Goal: Task Accomplishment & Management: Use online tool/utility

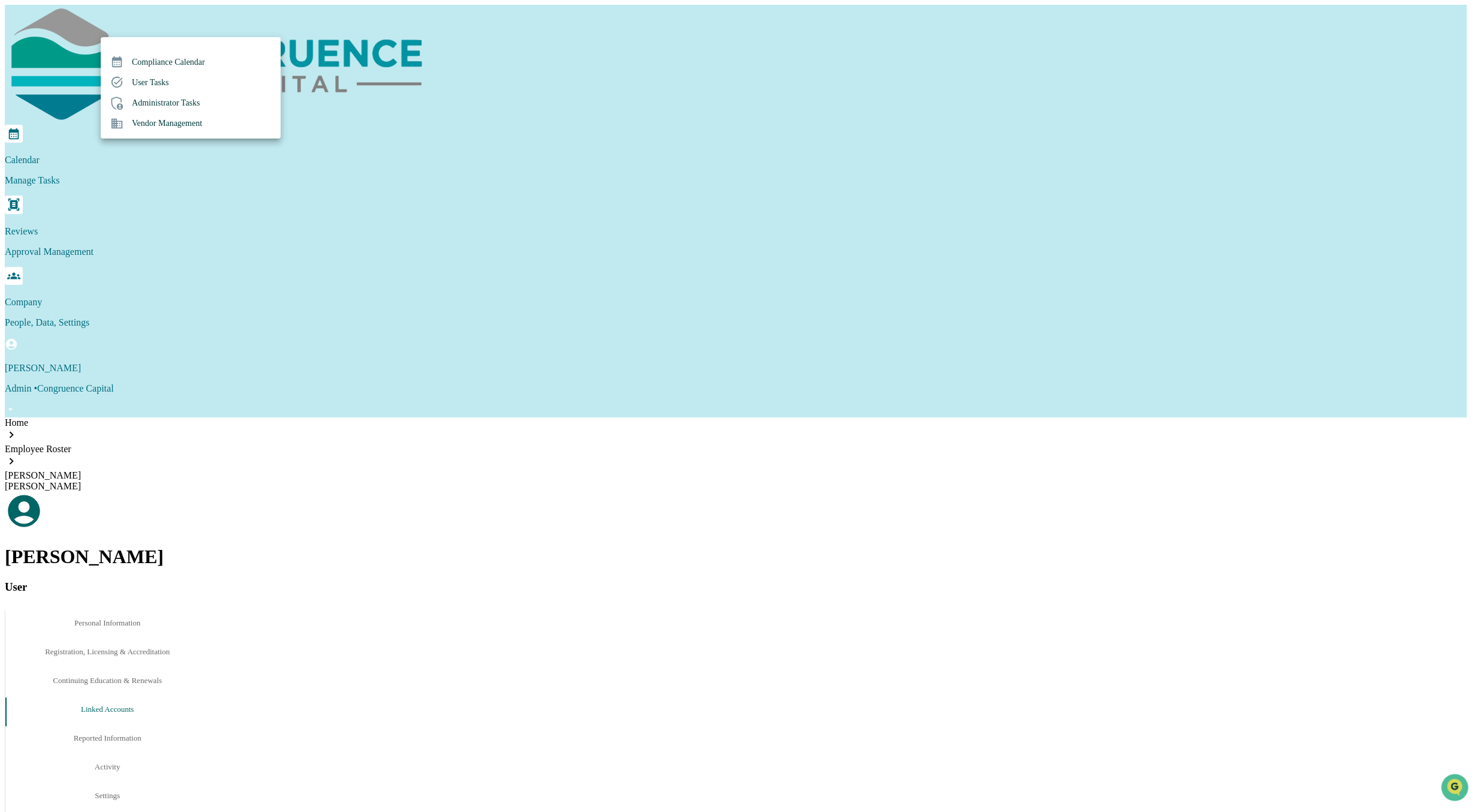
click at [417, 160] on div at bounding box center [739, 406] width 1478 height 812
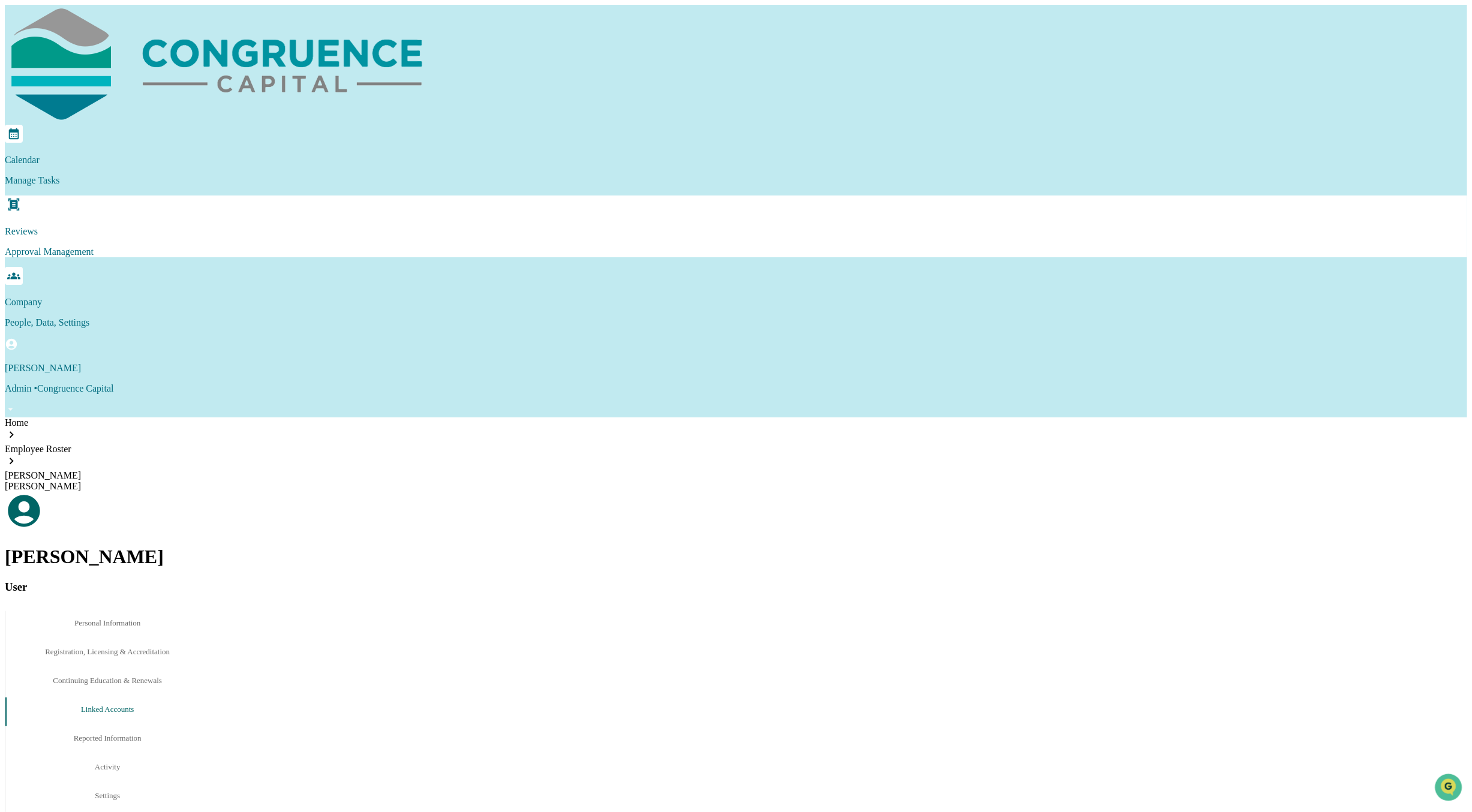
click at [261, 246] on p "Approval Management" at bounding box center [736, 251] width 1463 height 11
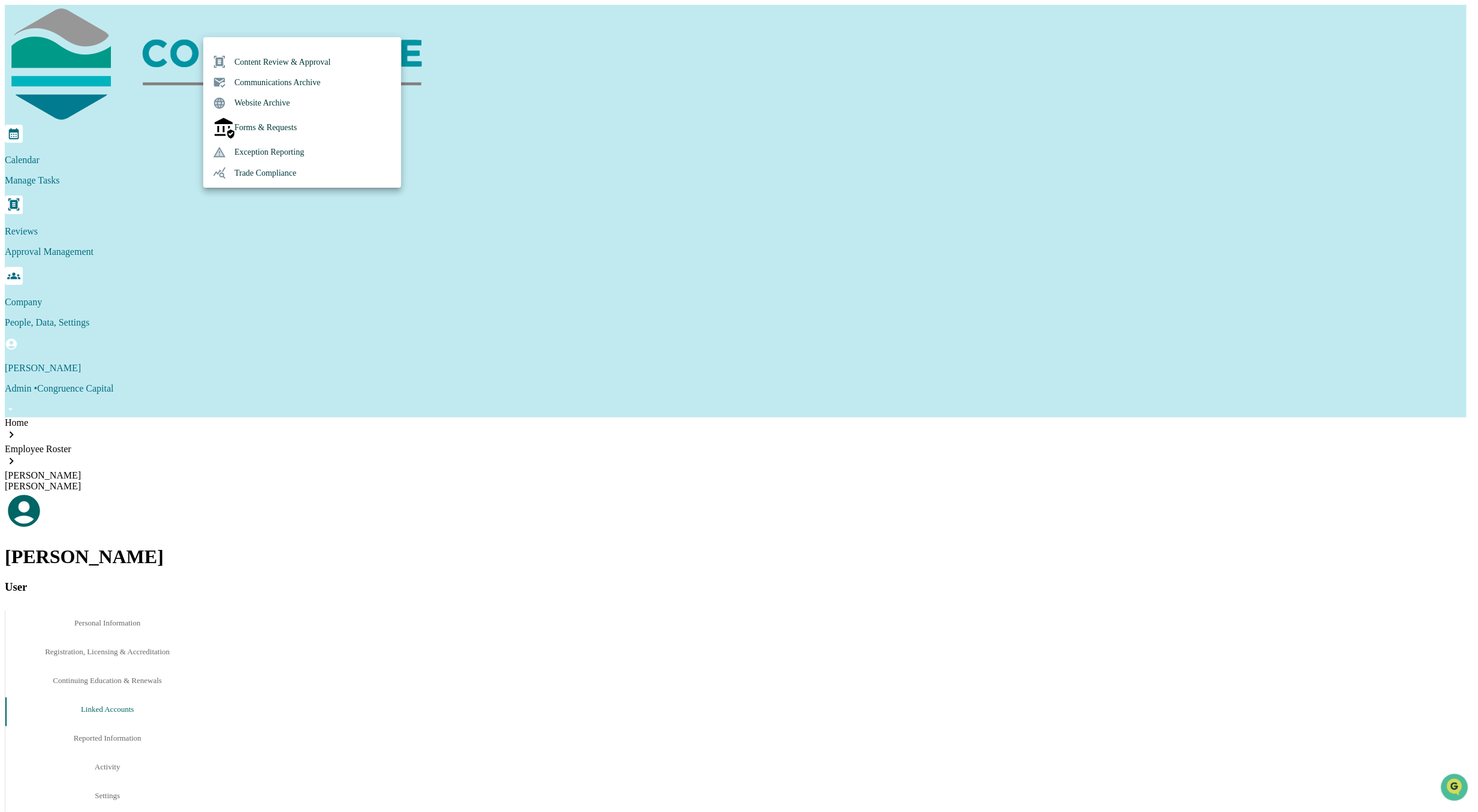
click at [272, 171] on li "Trade Compliance" at bounding box center [303, 172] width 198 height 21
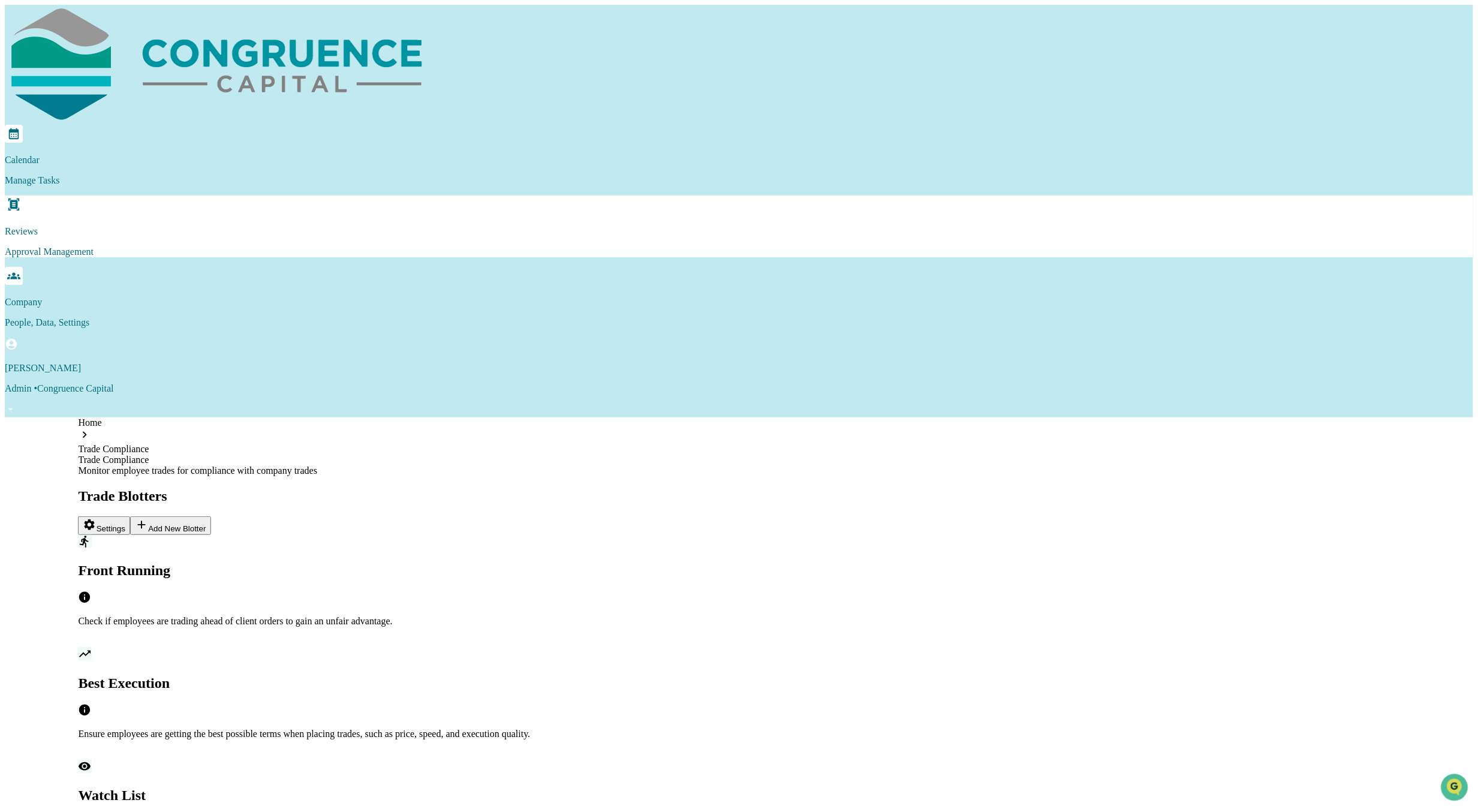
click at [252, 195] on div "Reviews Approval Management" at bounding box center [739, 226] width 1469 height 61
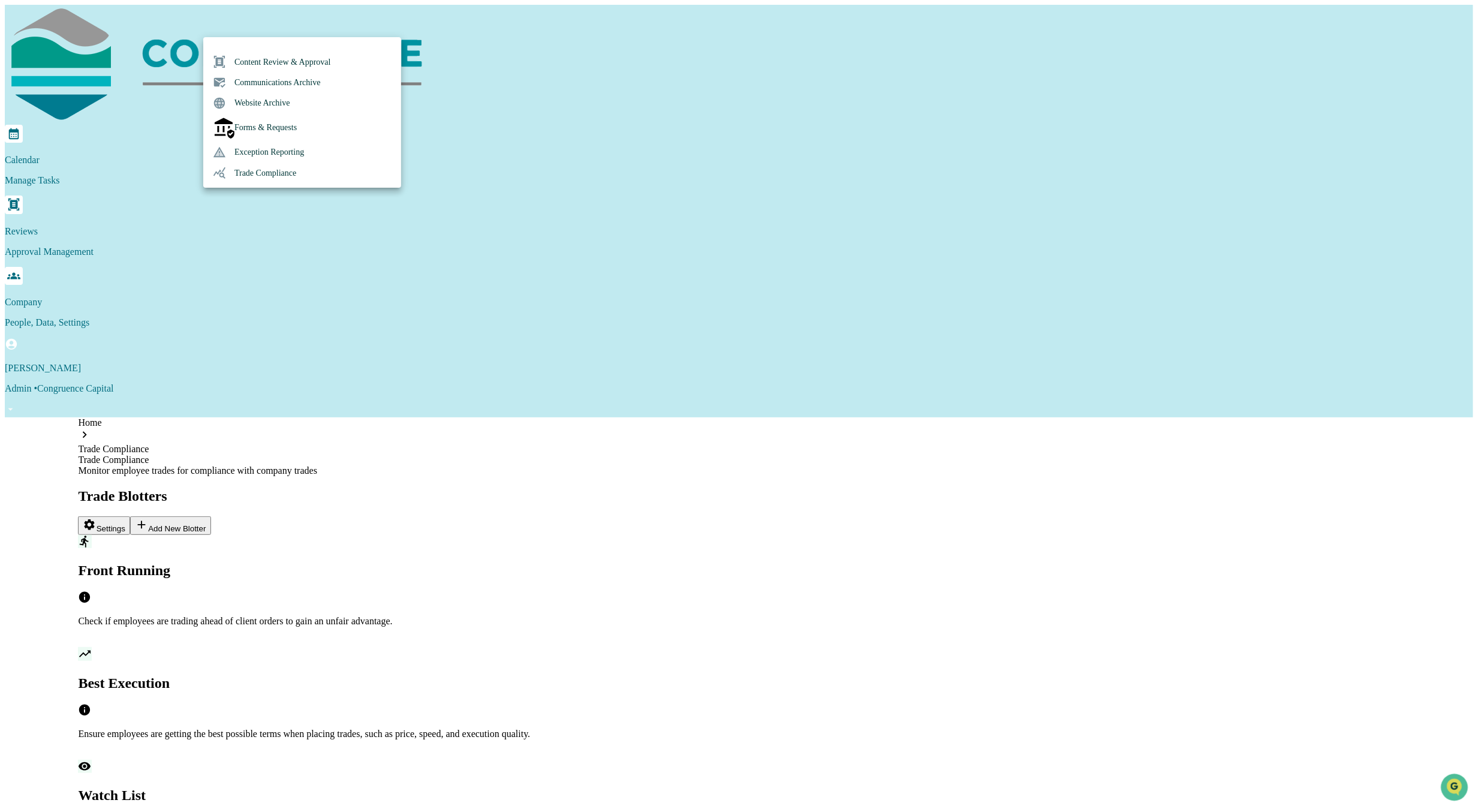
click at [272, 62] on li "Content Review & Approval" at bounding box center [303, 62] width 198 height 21
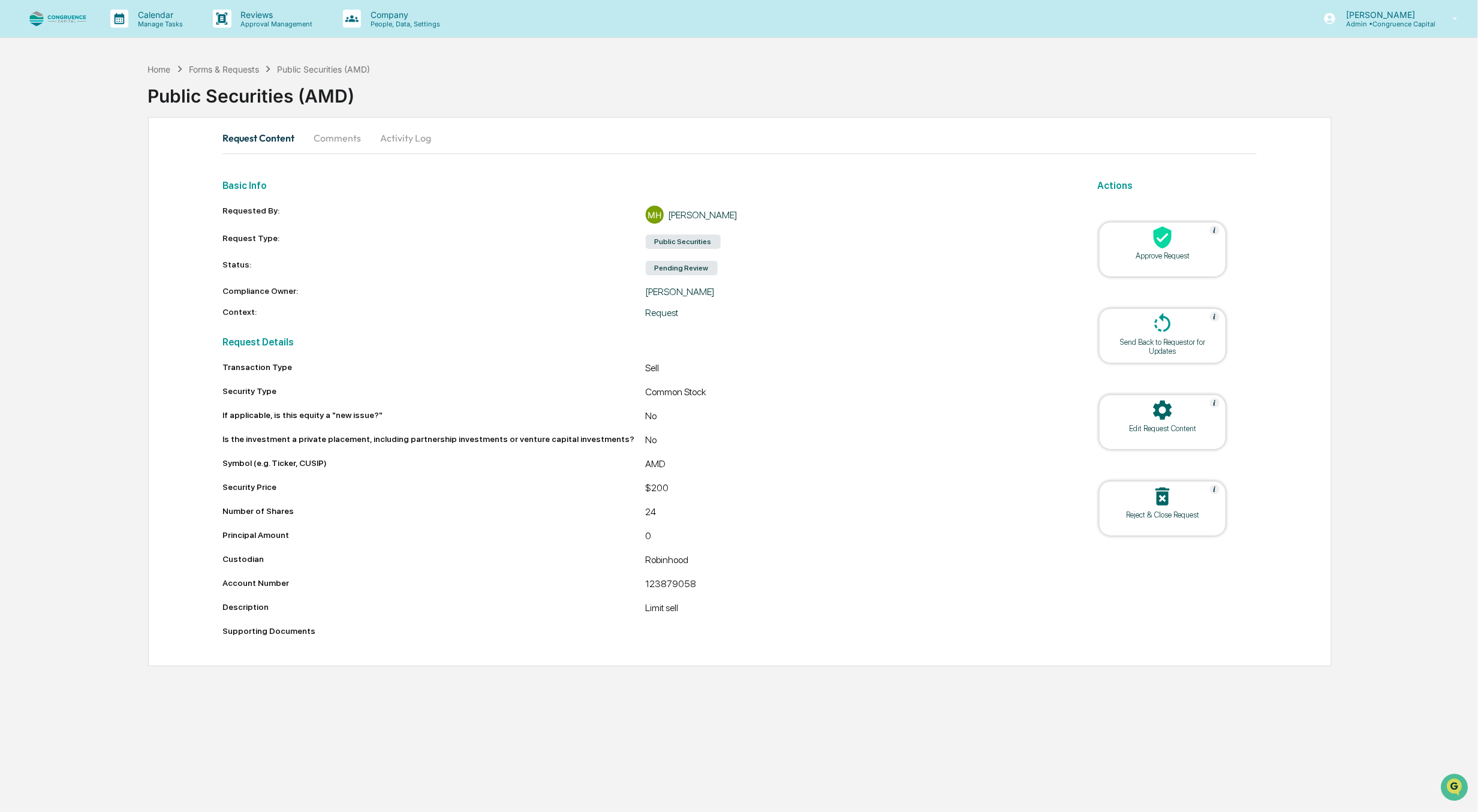
click at [1178, 255] on div "Approve Request" at bounding box center [1162, 256] width 108 height 9
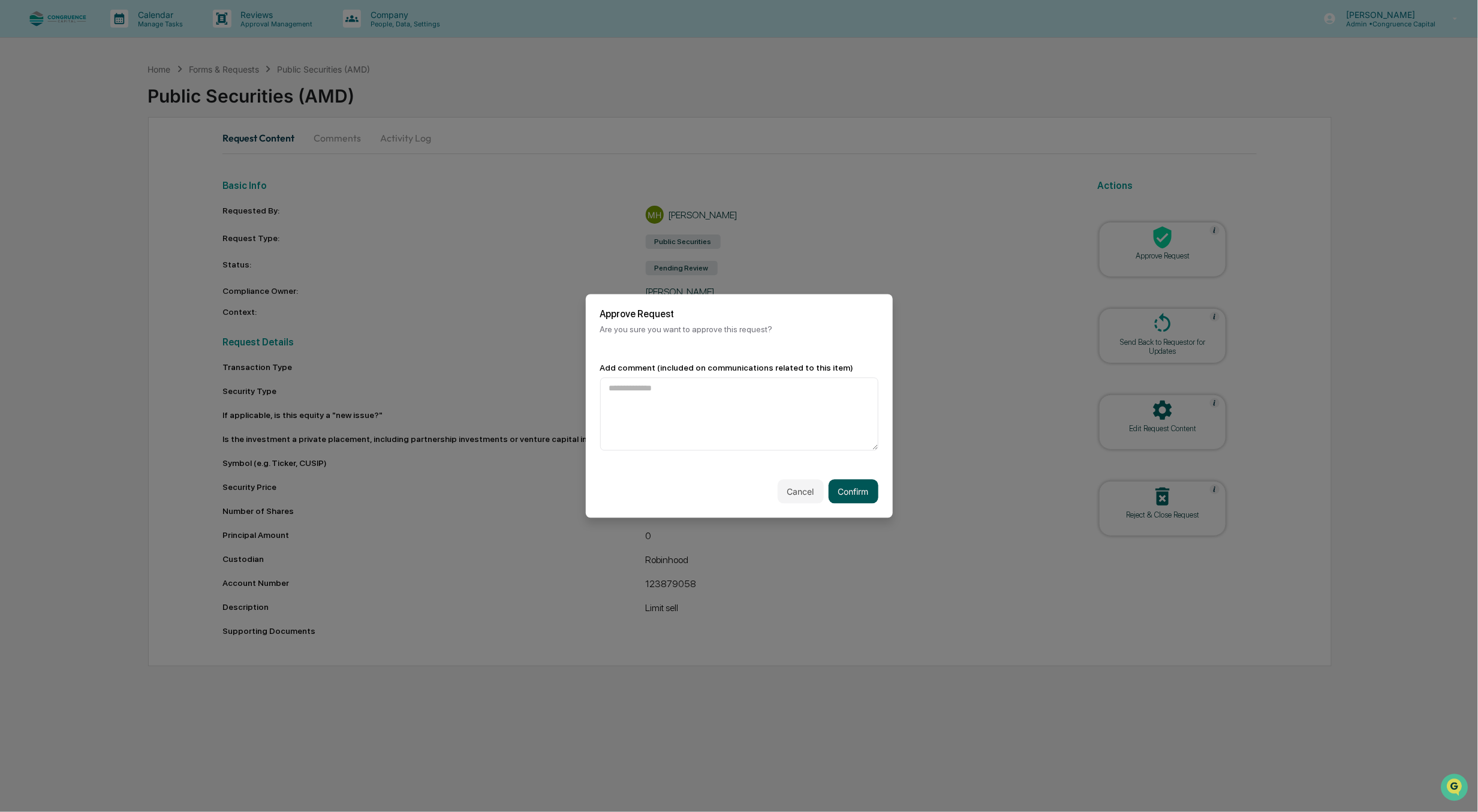
click at [857, 492] on button "Confirm" at bounding box center [853, 491] width 49 height 24
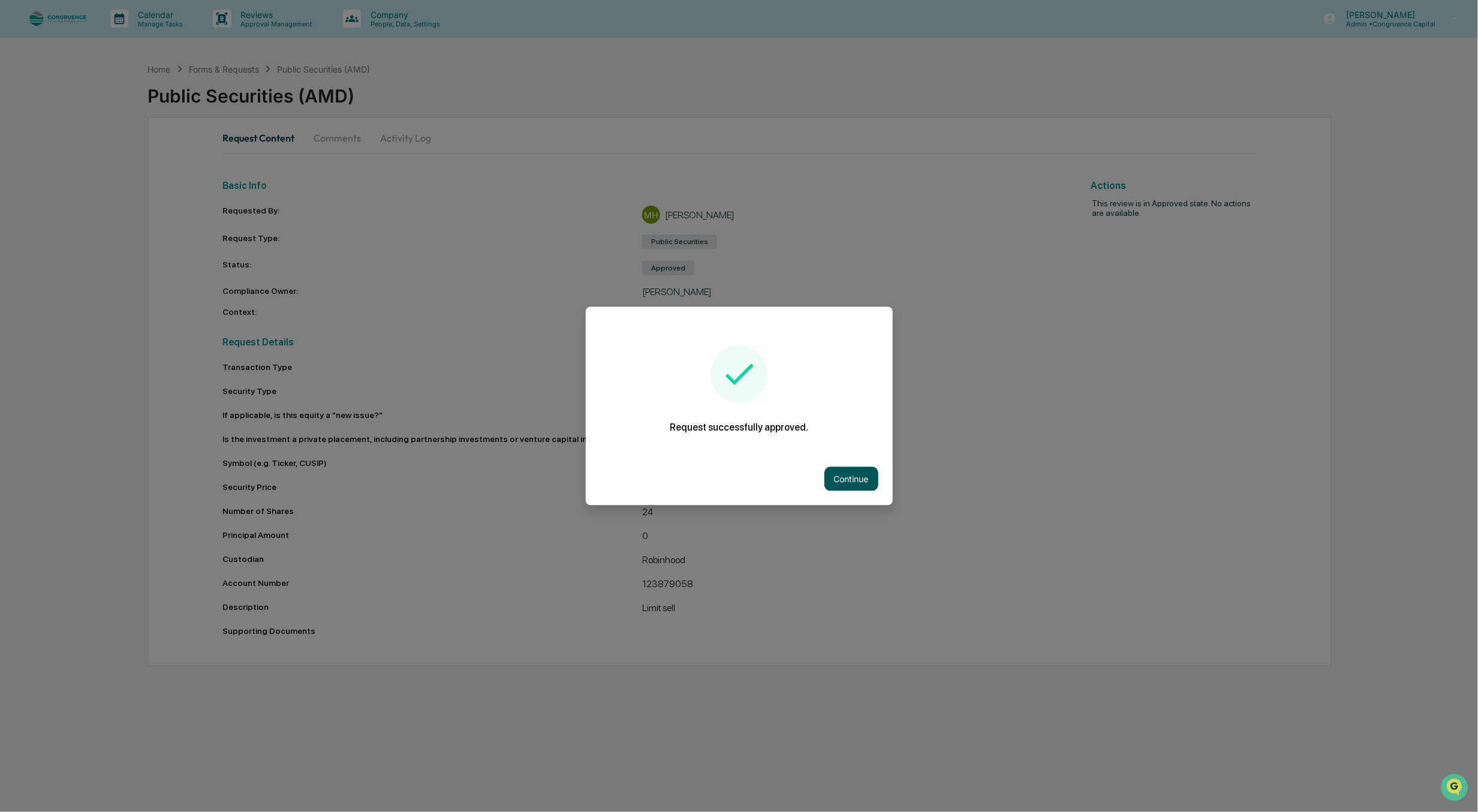
click at [837, 470] on button "Continue" at bounding box center [851, 479] width 54 height 24
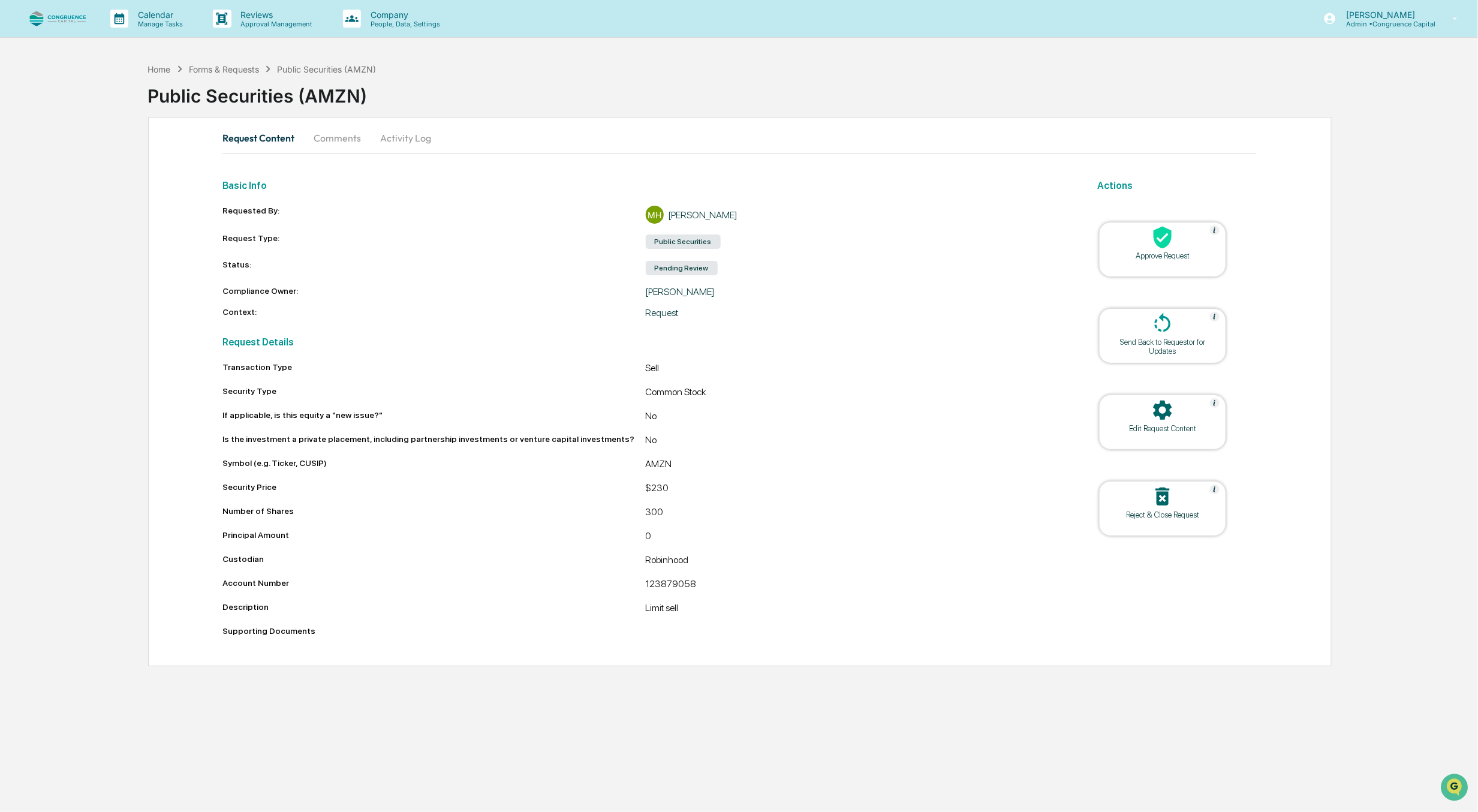
click at [1180, 252] on div "Approve Request" at bounding box center [1162, 256] width 108 height 9
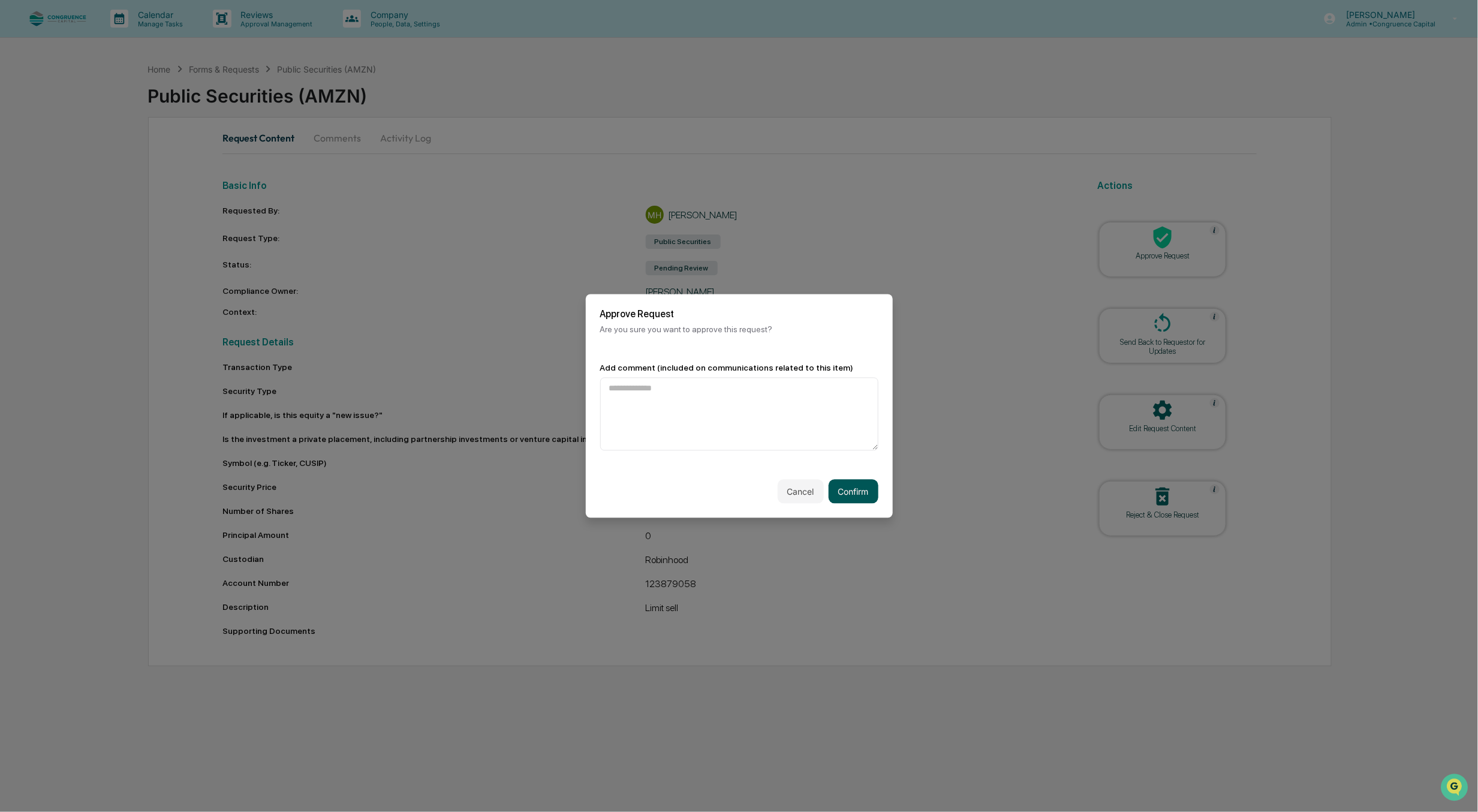
click at [838, 486] on button "Confirm" at bounding box center [853, 491] width 49 height 24
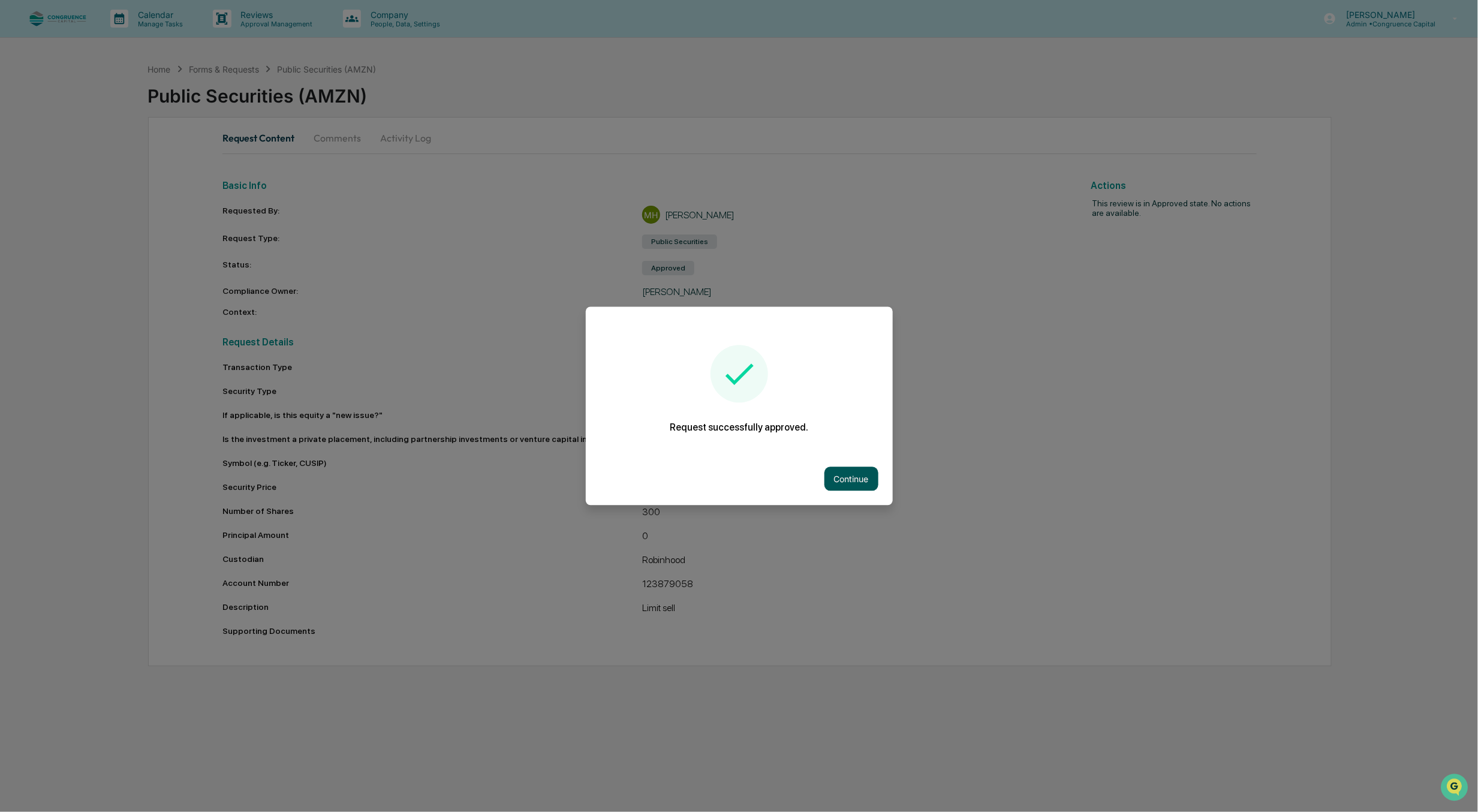
click at [851, 481] on button "Continue" at bounding box center [851, 479] width 54 height 24
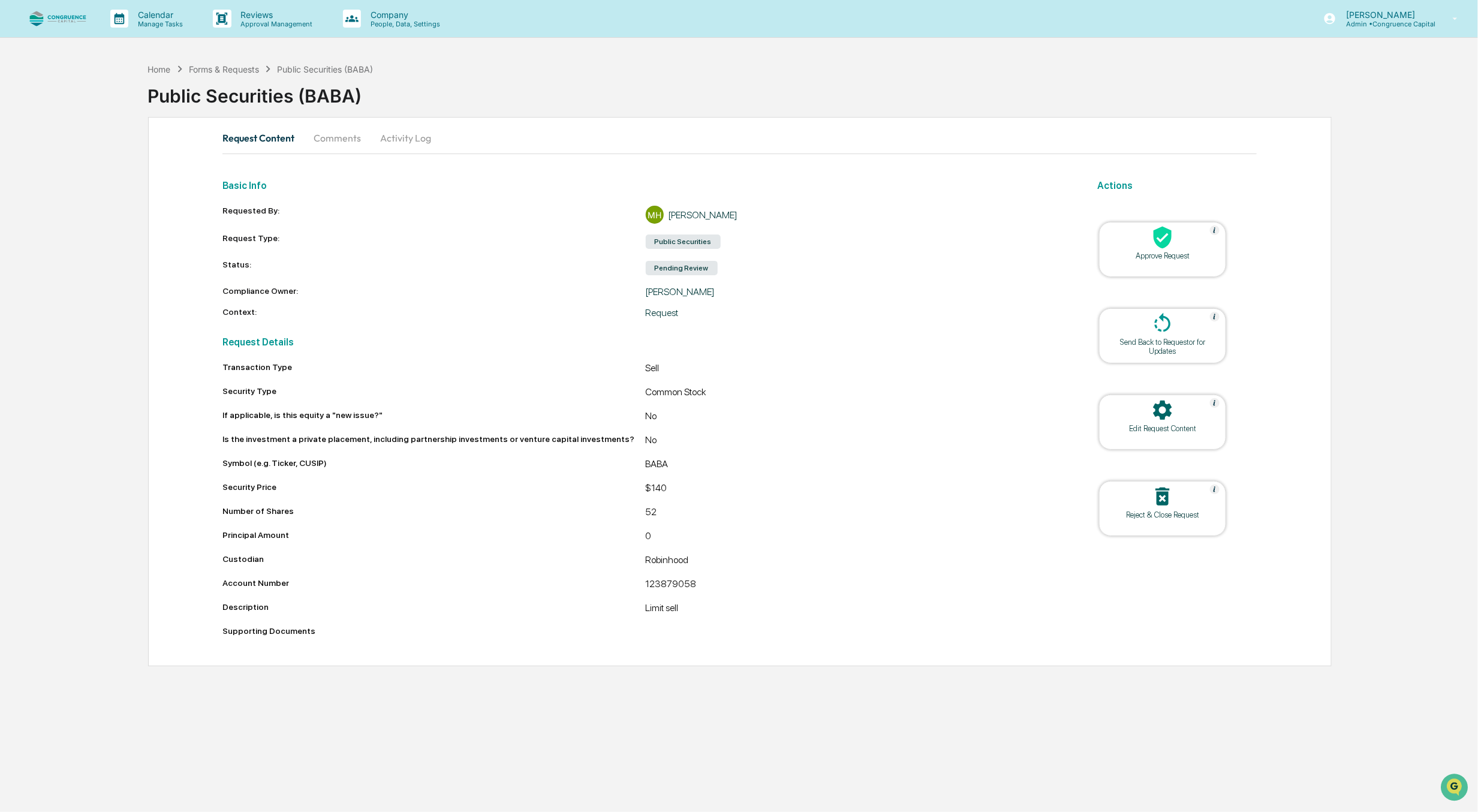
click at [1171, 260] on div "Approve Request" at bounding box center [1162, 256] width 108 height 9
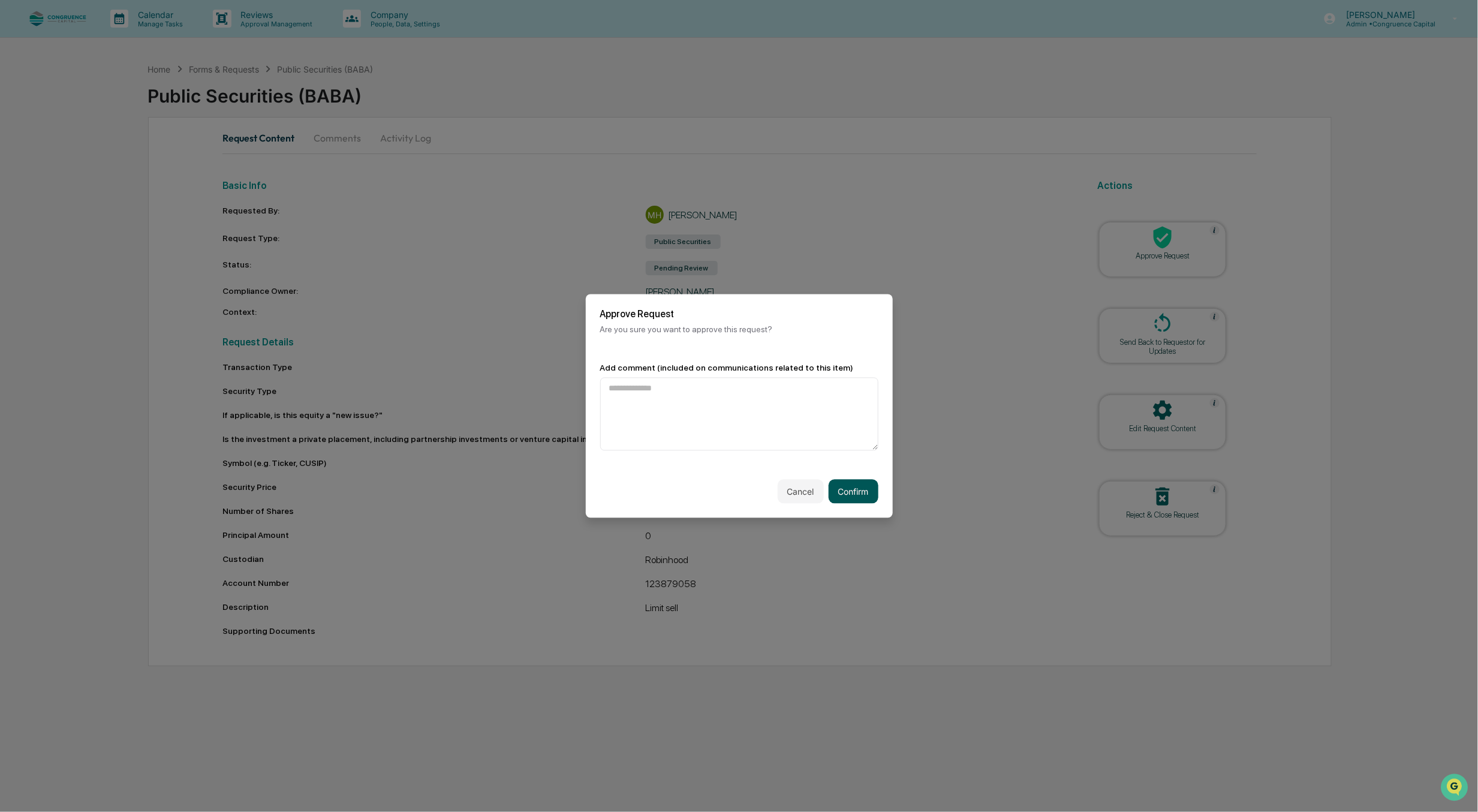
click at [868, 499] on button "Confirm" at bounding box center [853, 491] width 49 height 24
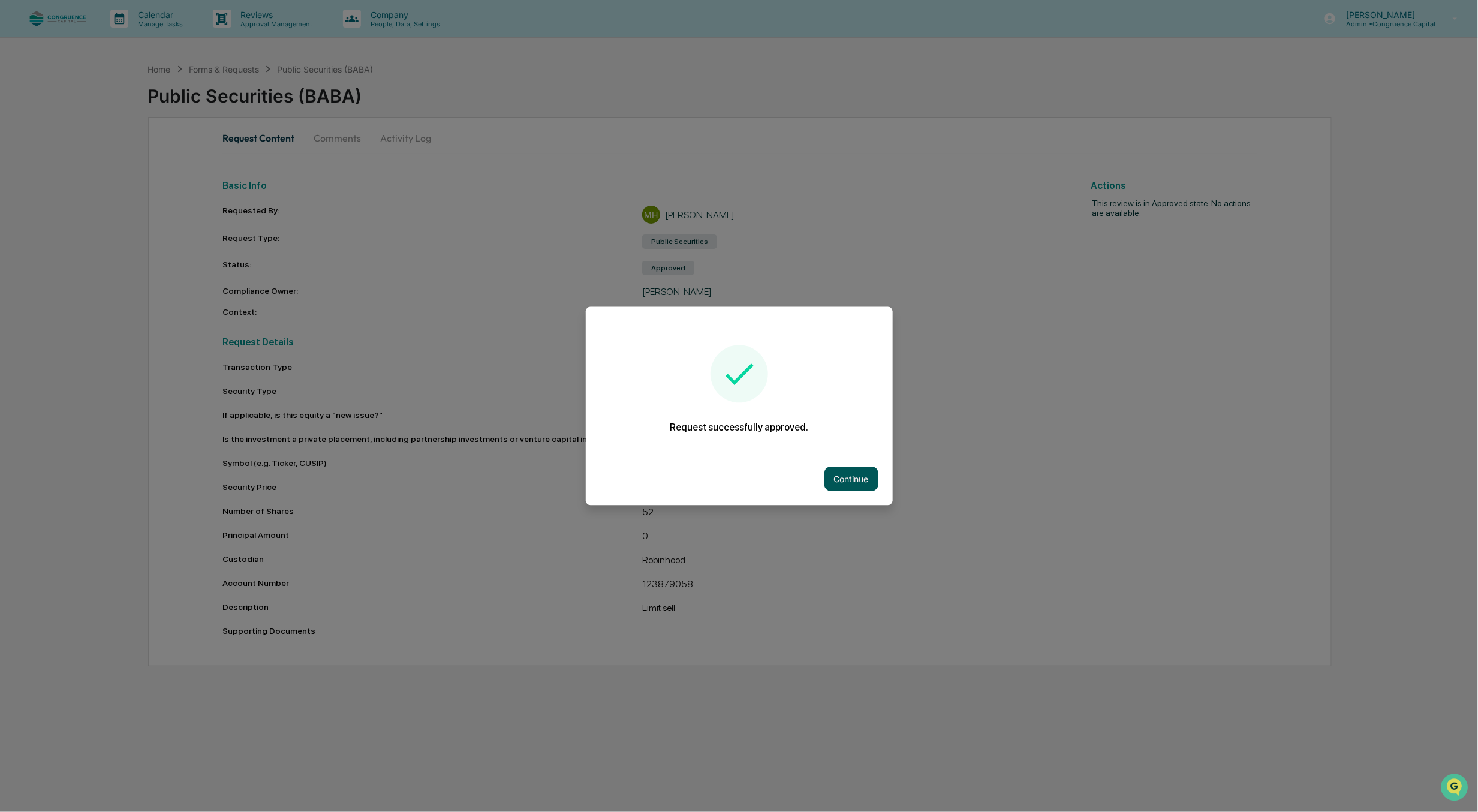
click at [852, 476] on button "Continue" at bounding box center [851, 479] width 54 height 24
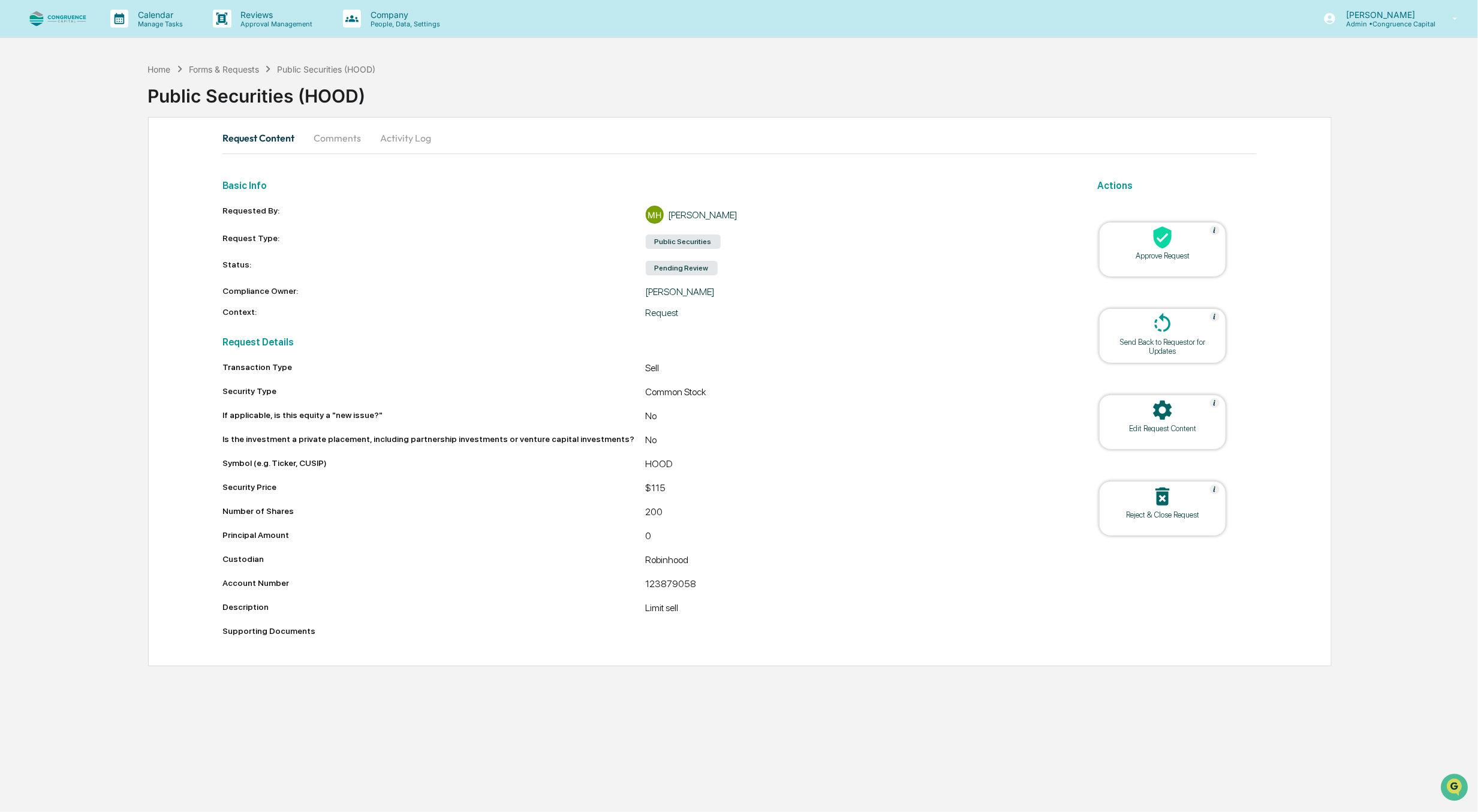
click at [1173, 259] on div "Approve Request" at bounding box center [1162, 256] width 108 height 9
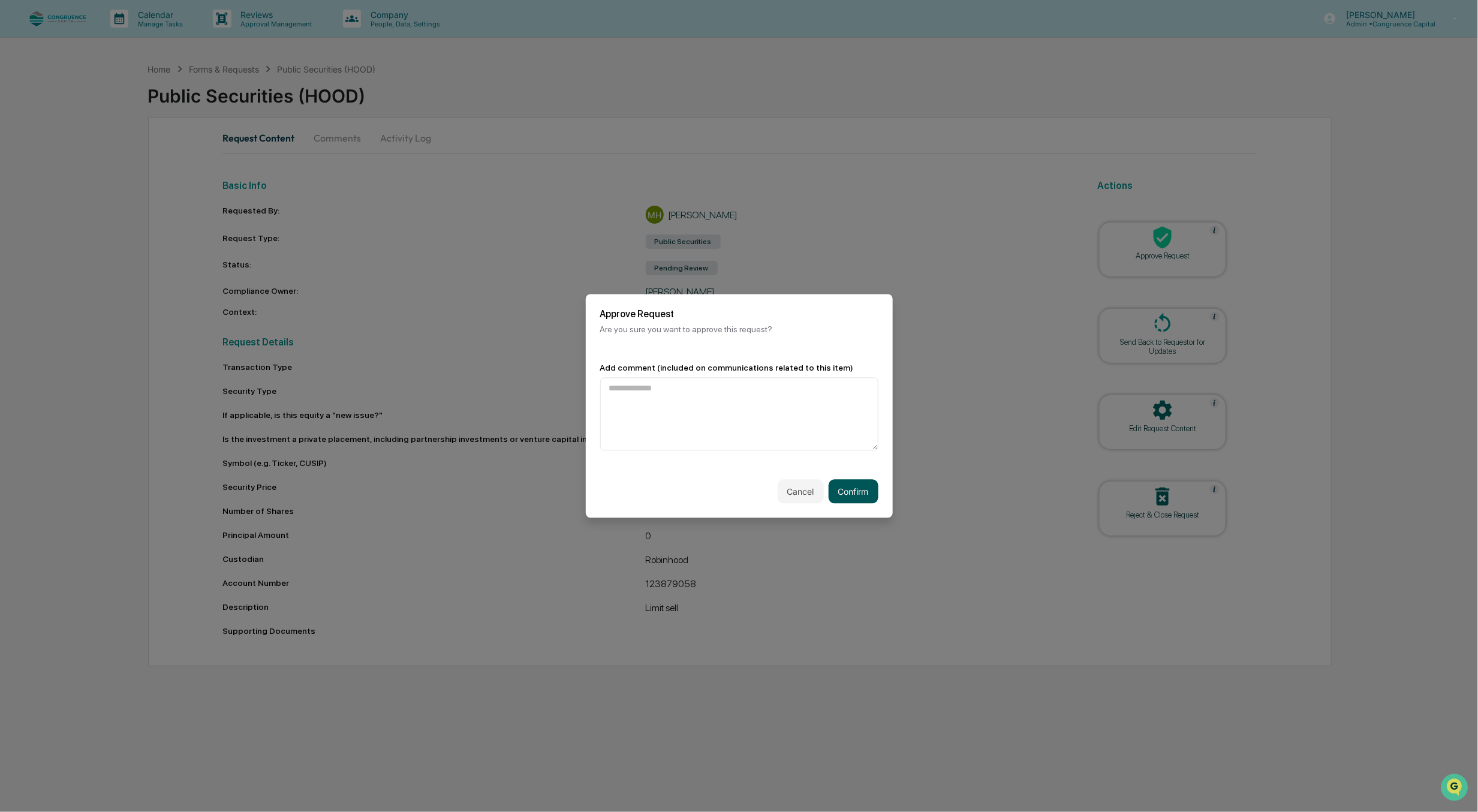
click at [874, 493] on button "Confirm" at bounding box center [853, 491] width 49 height 24
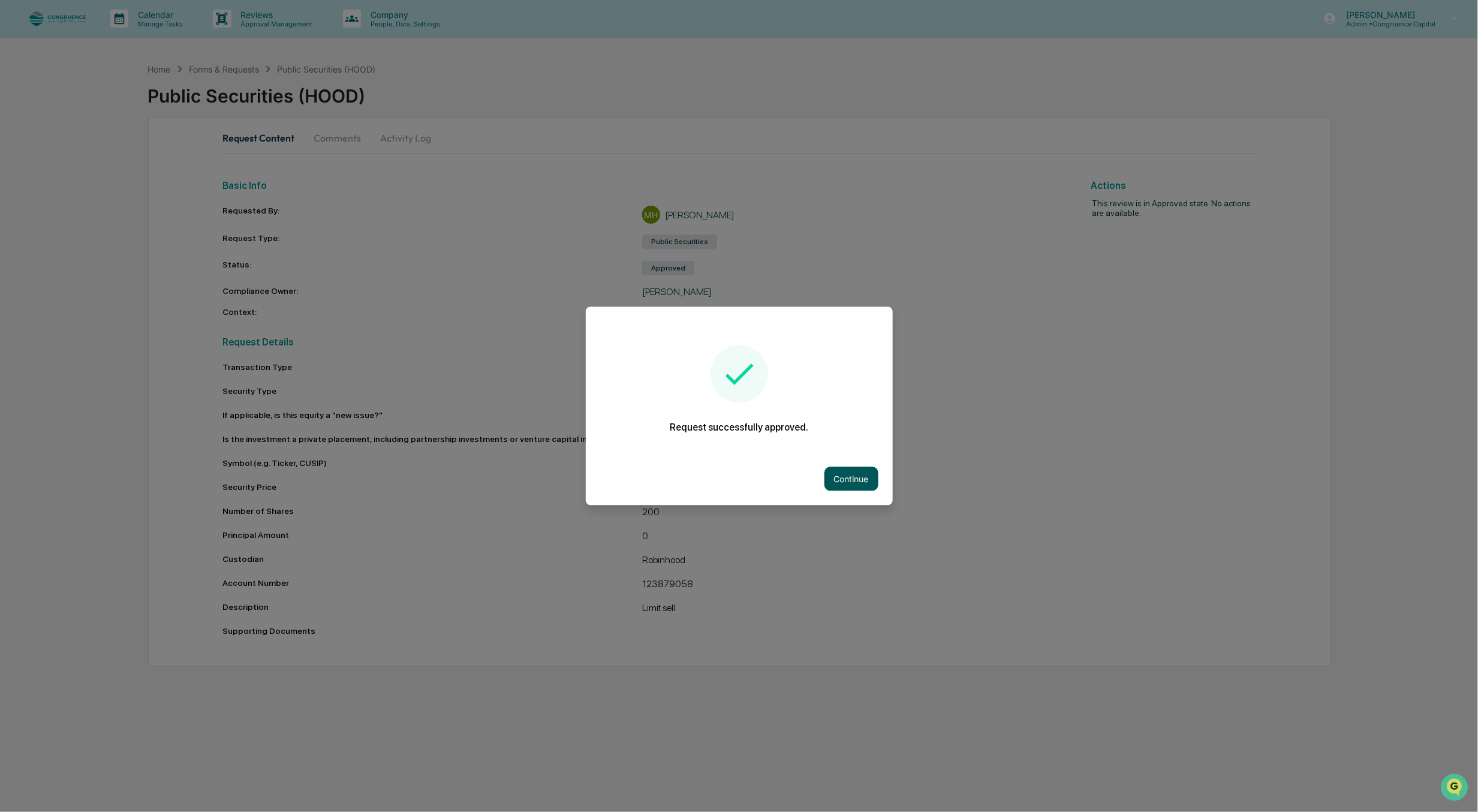
click at [861, 477] on button "Continue" at bounding box center [851, 479] width 54 height 24
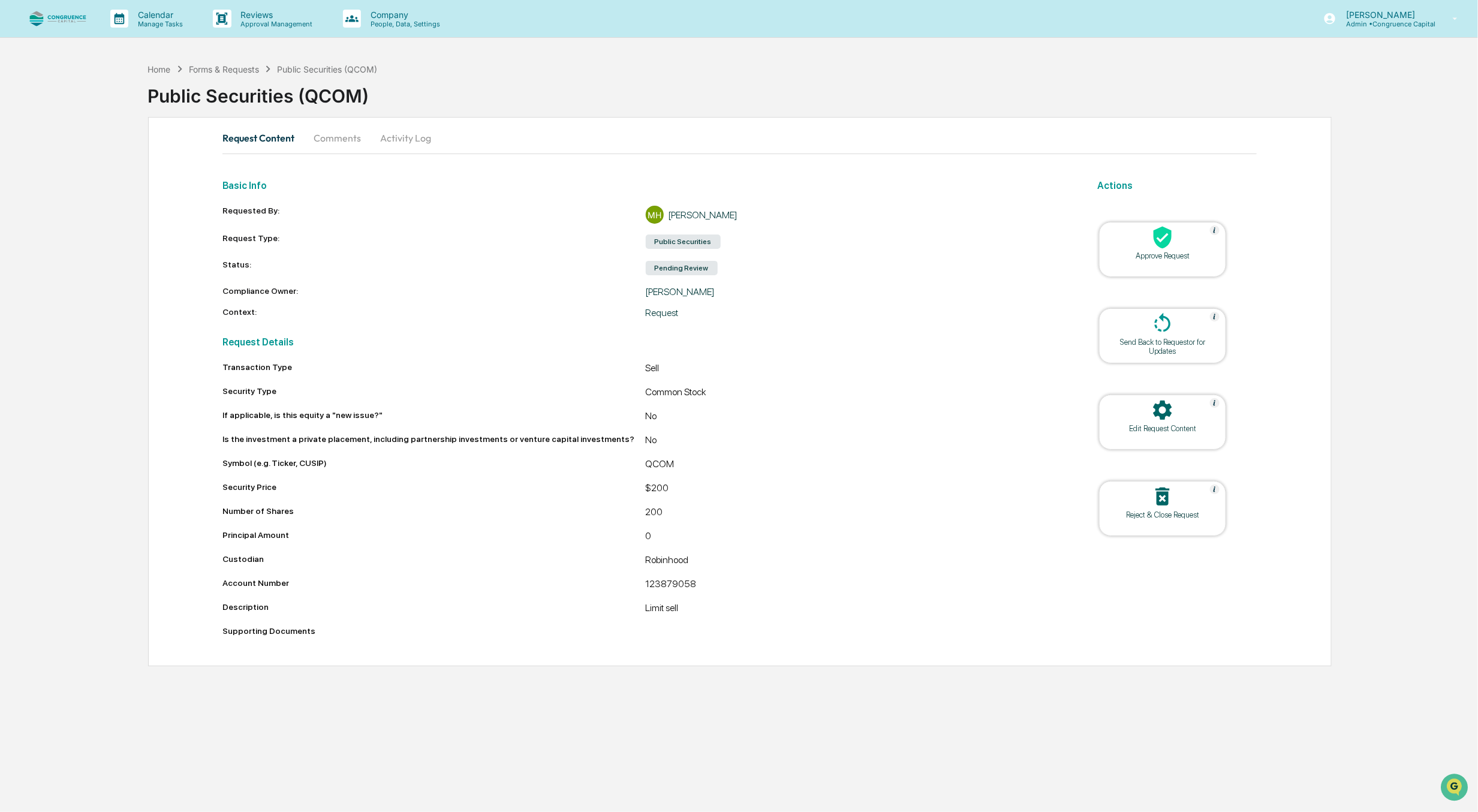
click at [1134, 259] on div "Approve Request" at bounding box center [1162, 256] width 108 height 9
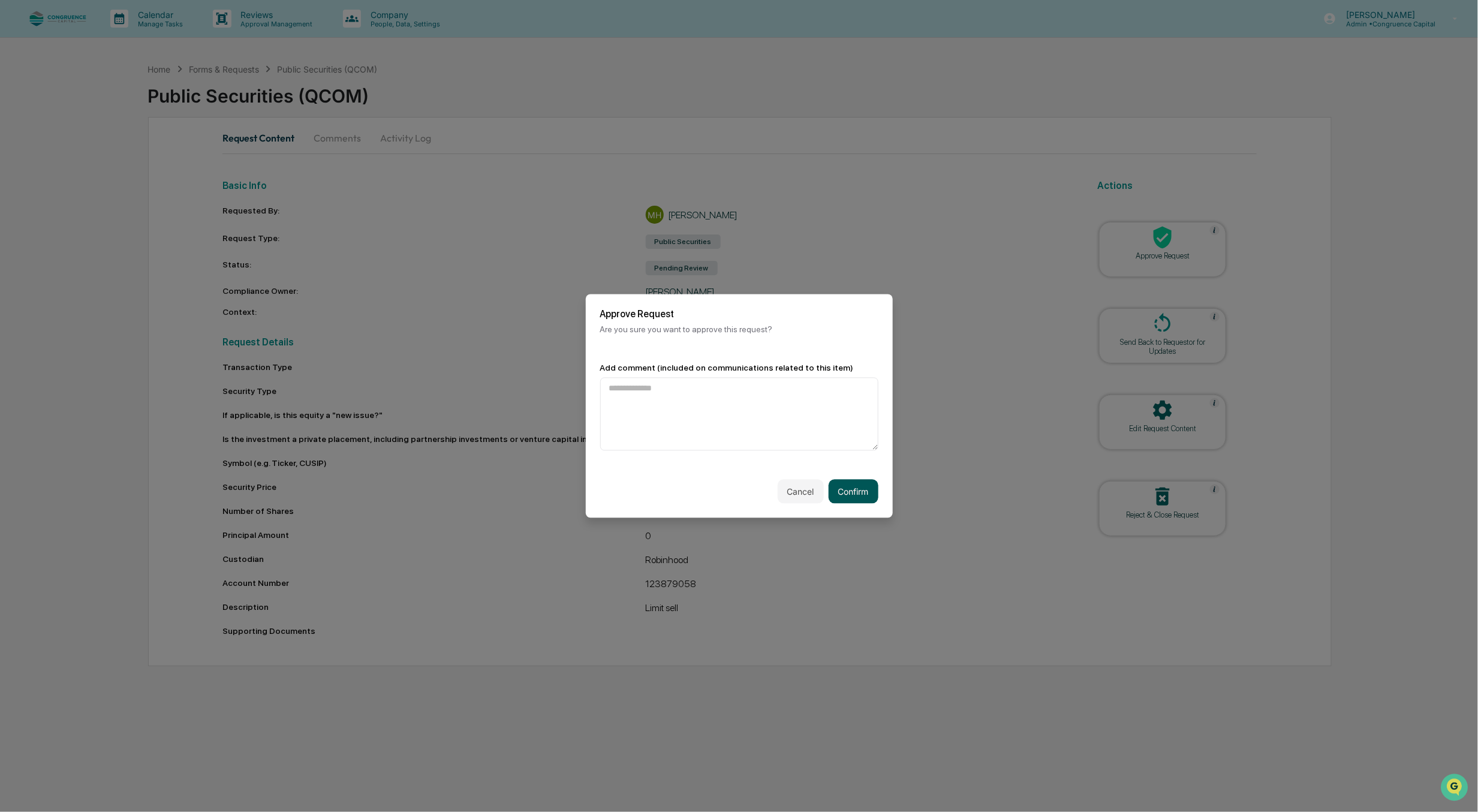
click at [866, 490] on button "Confirm" at bounding box center [853, 491] width 49 height 24
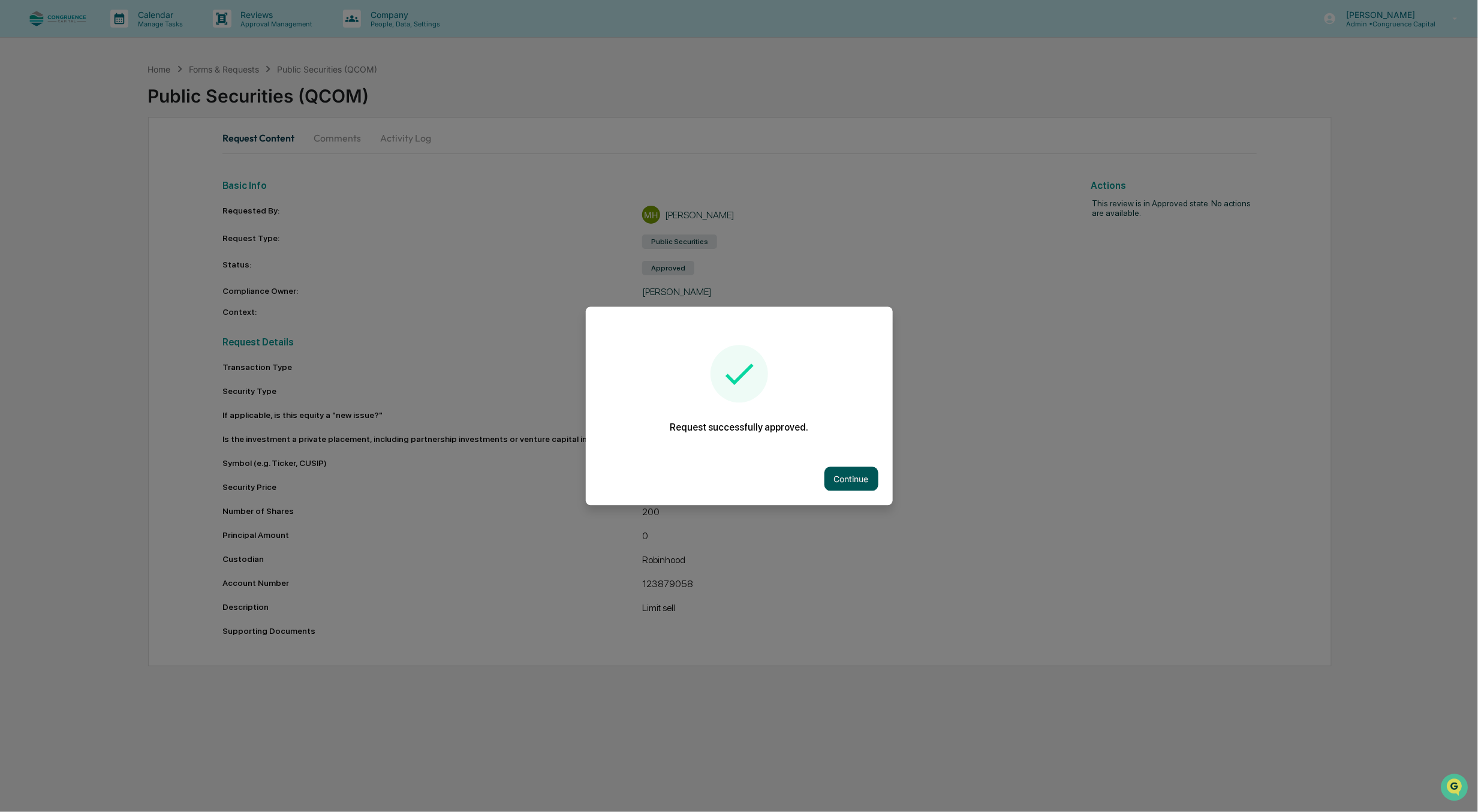
click at [865, 481] on button "Continue" at bounding box center [851, 479] width 54 height 24
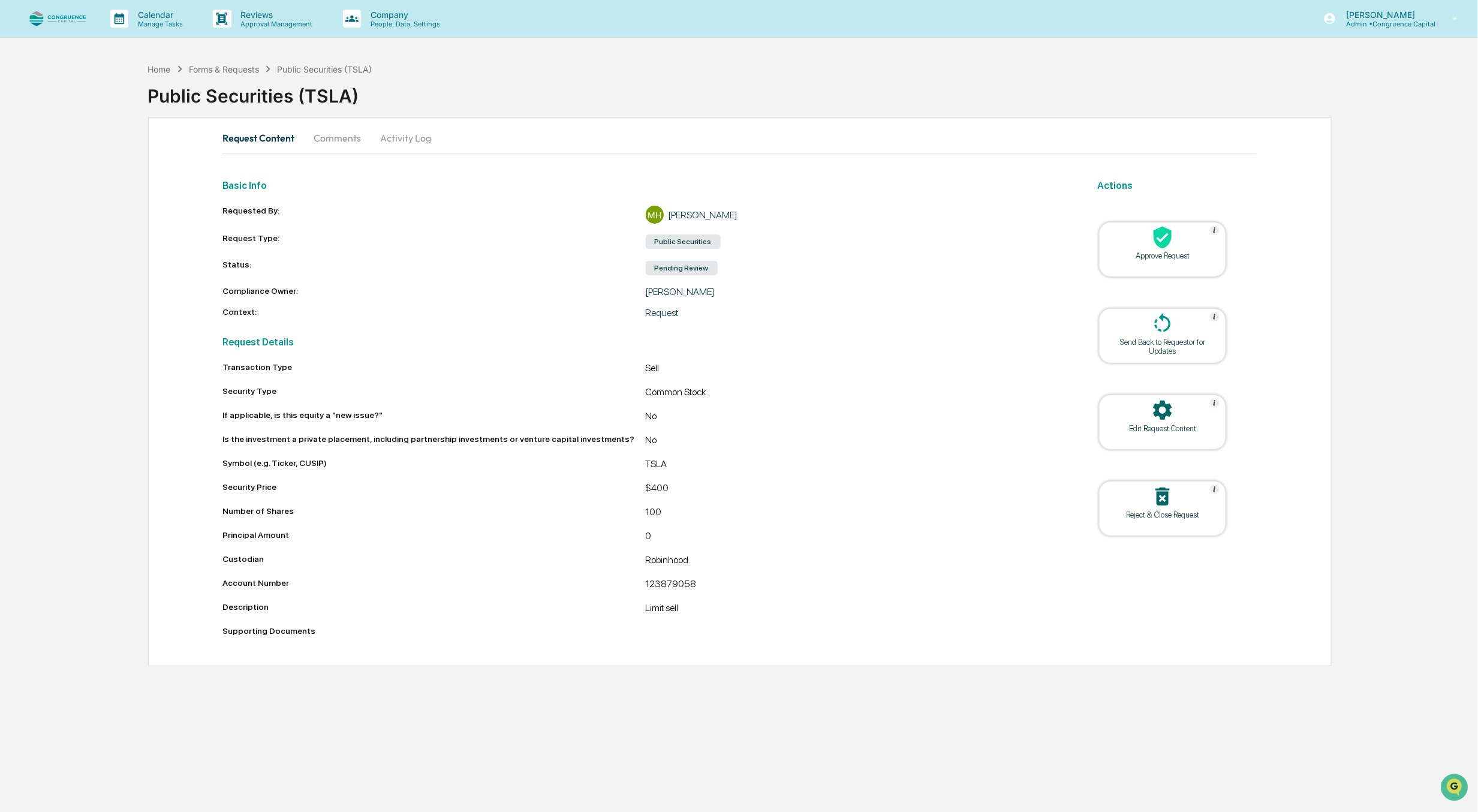
click at [1208, 258] on div "Approve Request" at bounding box center [1162, 256] width 108 height 9
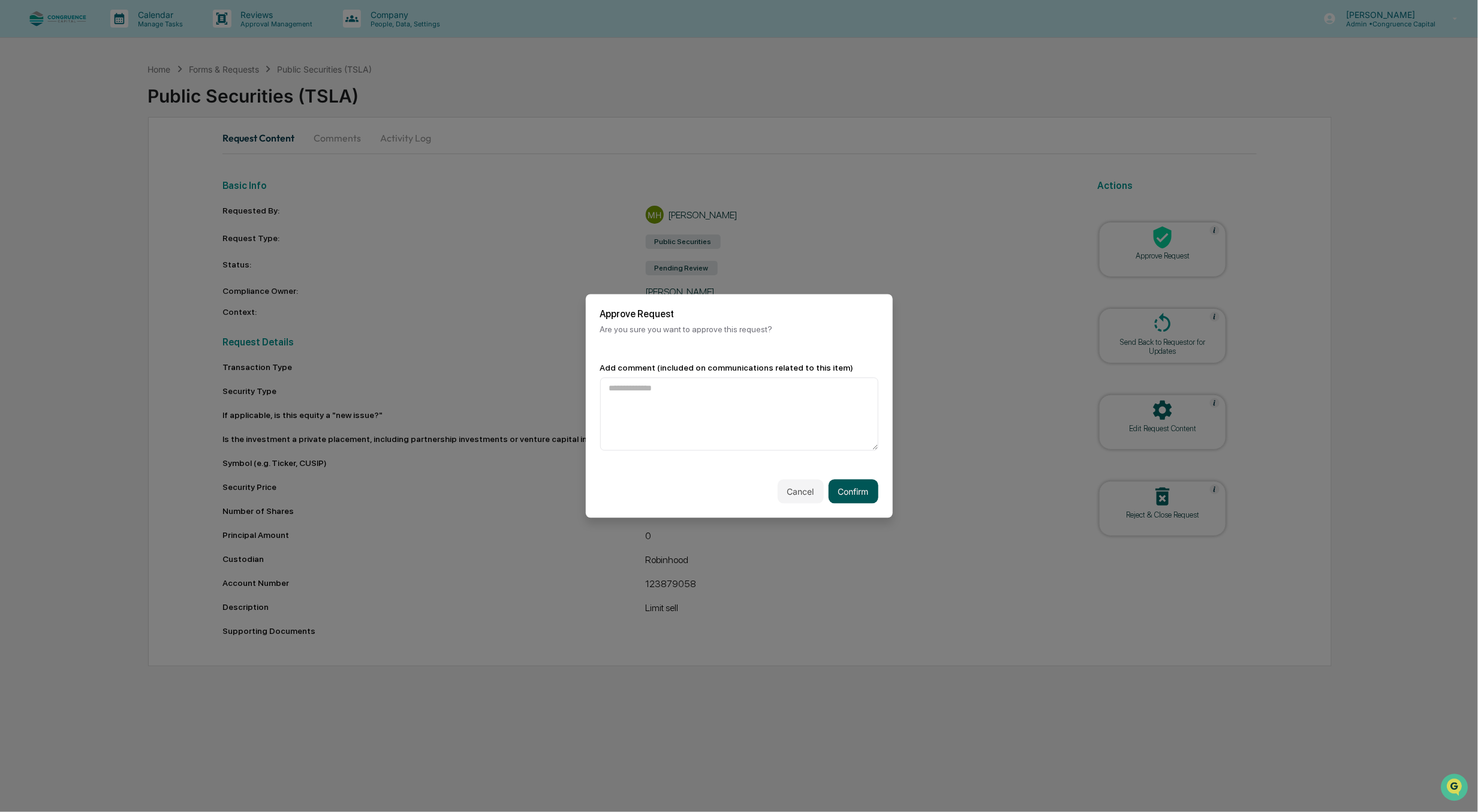
click at [867, 492] on button "Confirm" at bounding box center [853, 491] width 49 height 24
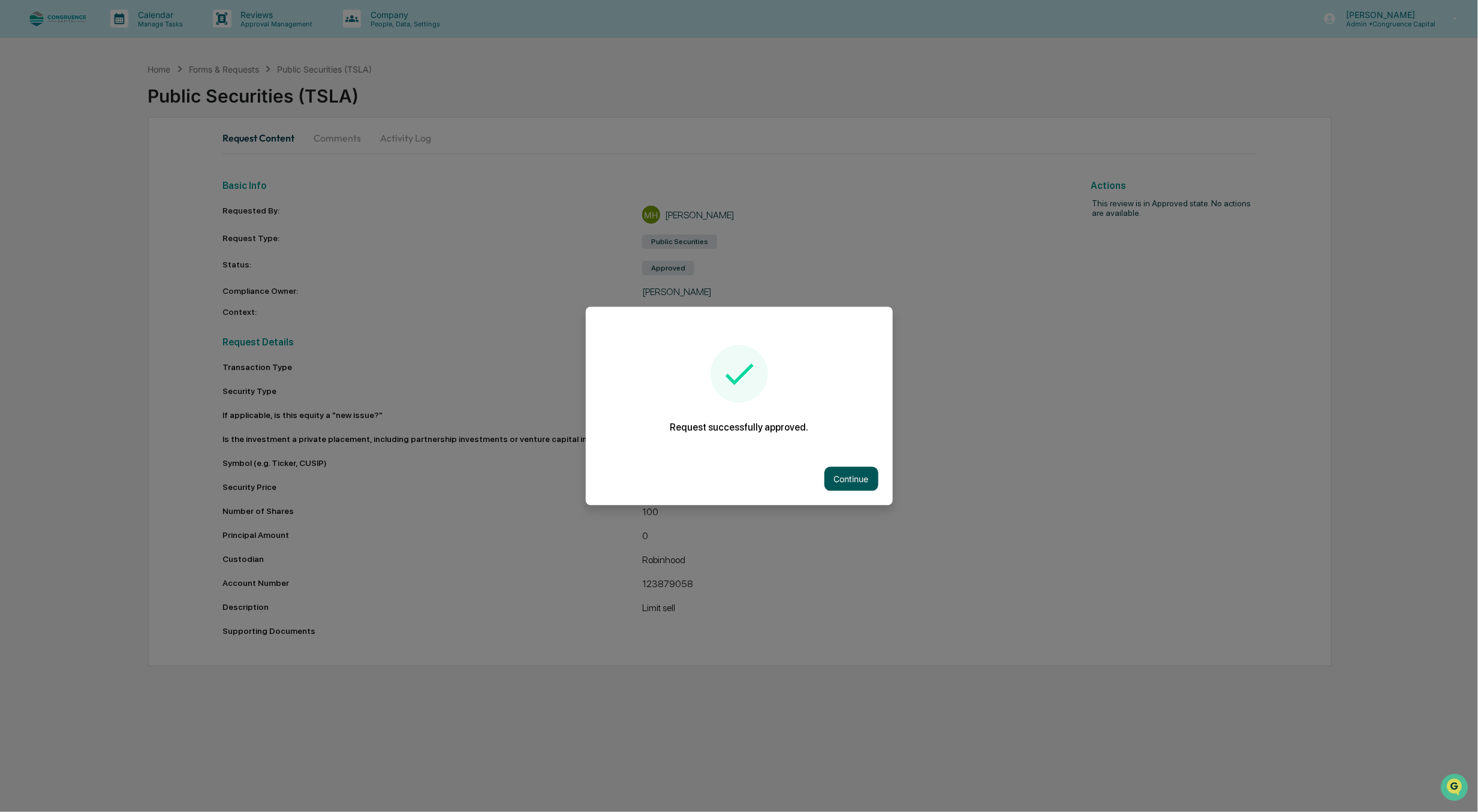
click at [846, 480] on button "Continue" at bounding box center [851, 479] width 54 height 24
